Goal: Information Seeking & Learning: Find specific fact

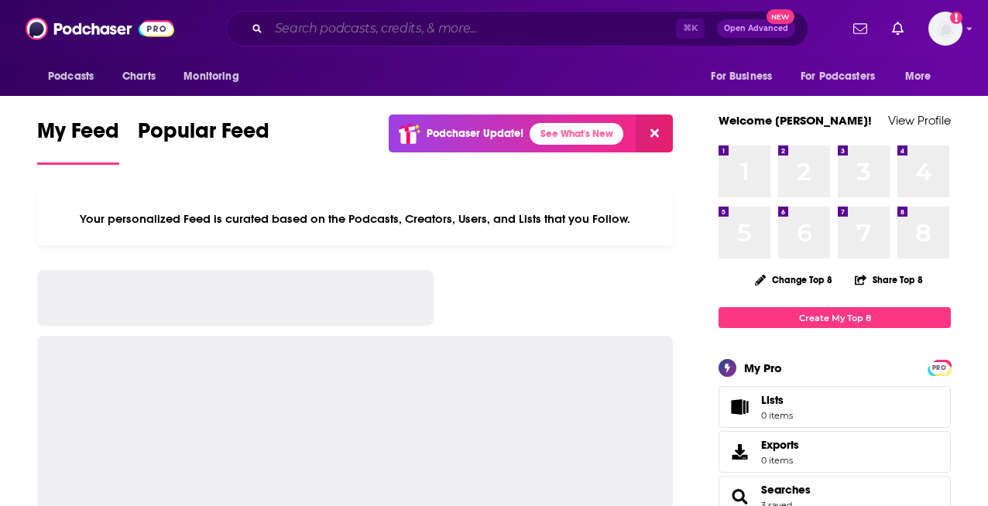
click at [396, 26] on input "Search podcasts, credits, & more..." at bounding box center [472, 28] width 407 height 25
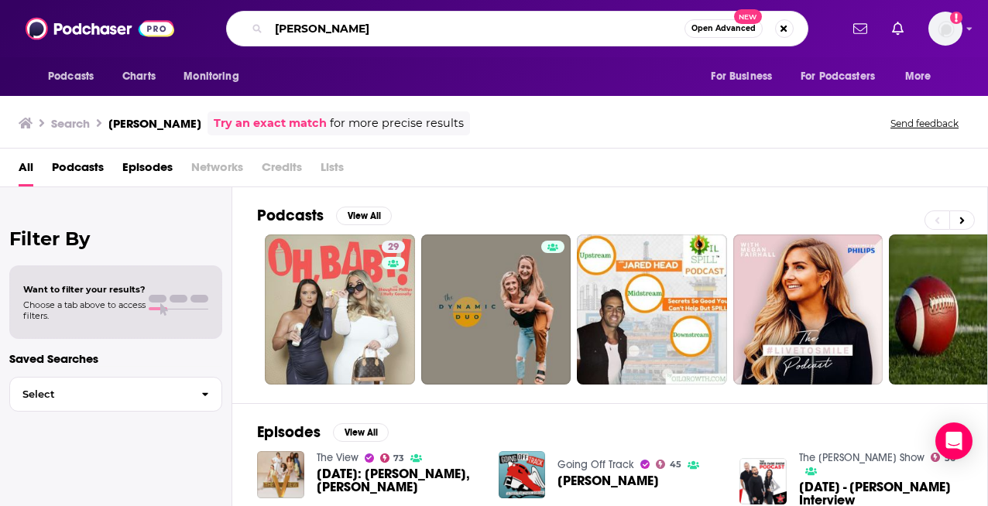
drag, startPoint x: 368, startPoint y: 34, endPoint x: 262, endPoint y: 32, distance: 106.1
click at [262, 32] on div "[PERSON_NAME] Open Advanced New" at bounding box center [517, 29] width 582 height 36
type input "busy this week"
